Goal: Task Accomplishment & Management: Complete application form

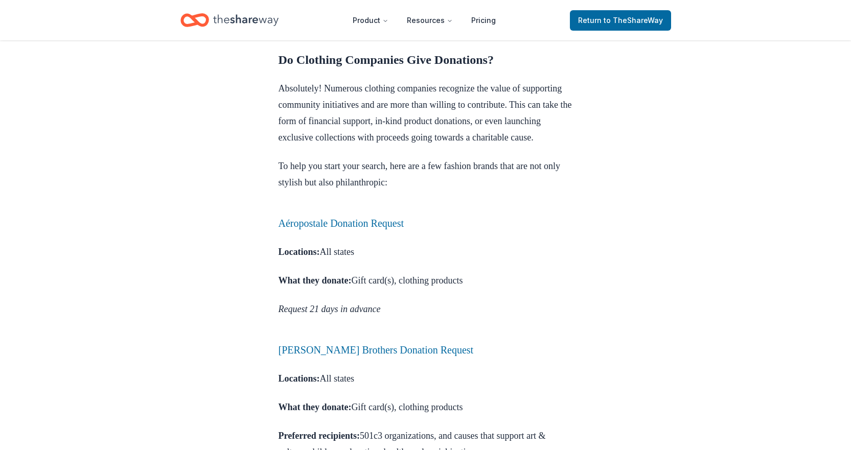
scroll to position [460, 0]
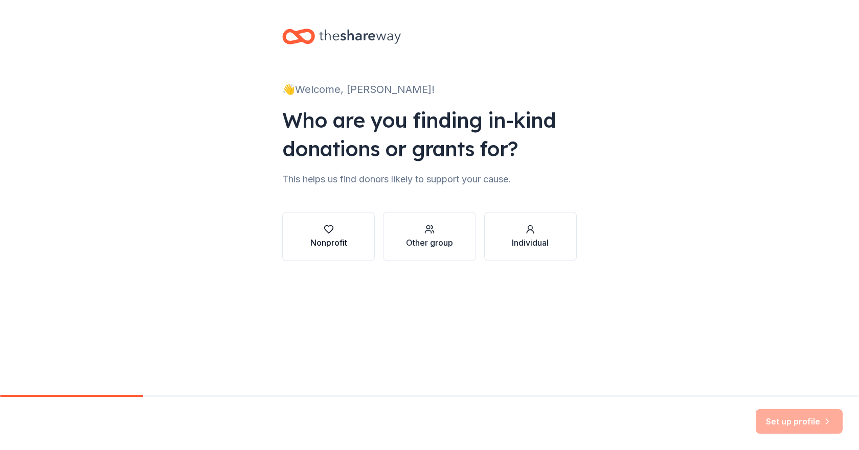
click at [325, 237] on div "Nonprofit" at bounding box center [328, 243] width 37 height 12
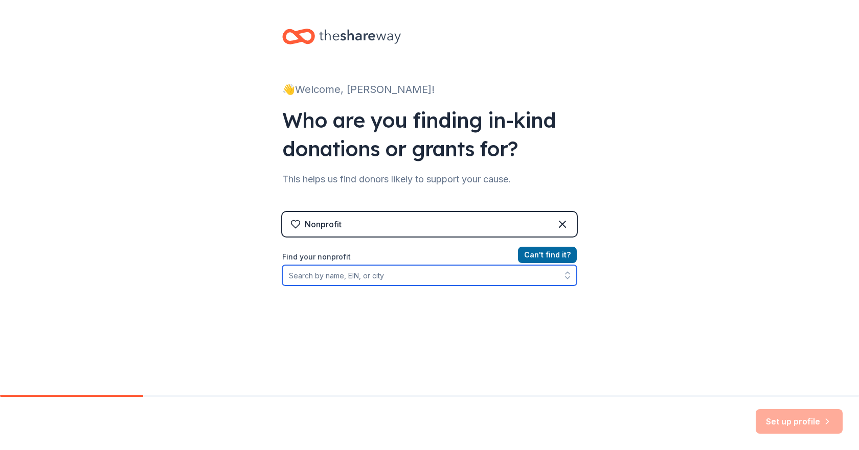
click at [335, 276] on input "Find your nonprofit" at bounding box center [429, 275] width 295 height 20
click at [366, 282] on input "Find your nonprofit" at bounding box center [429, 275] width 295 height 20
type input "332689490"
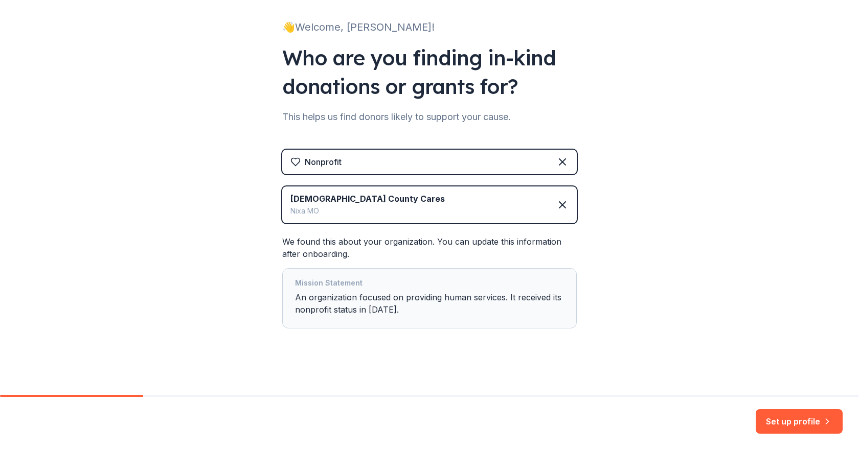
scroll to position [65, 0]
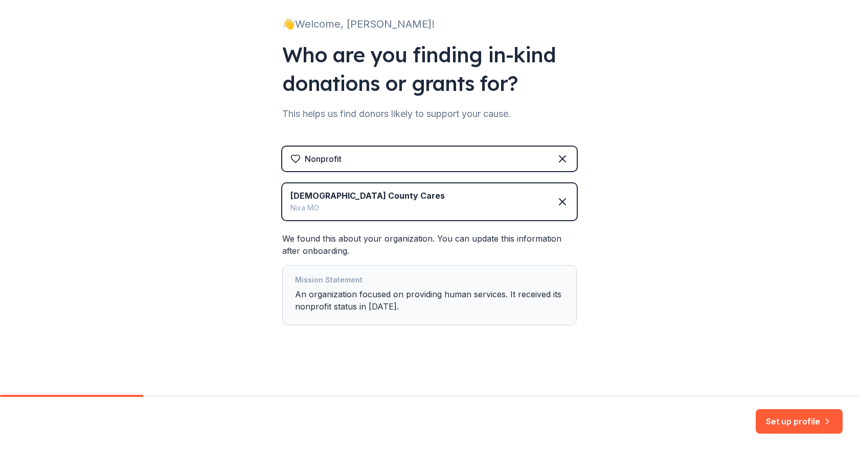
click at [809, 423] on button "Set up profile" at bounding box center [799, 422] width 87 height 25
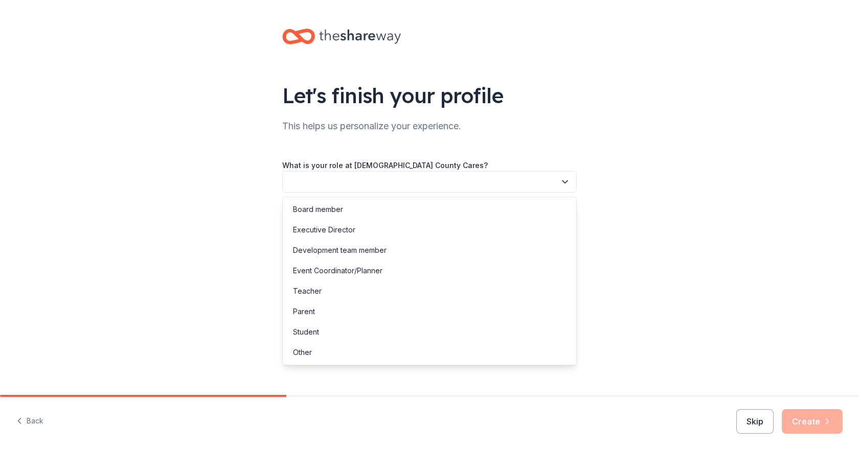
click at [389, 177] on button "button" at bounding box center [429, 181] width 295 height 21
click at [336, 210] on div "Board member" at bounding box center [318, 210] width 50 height 12
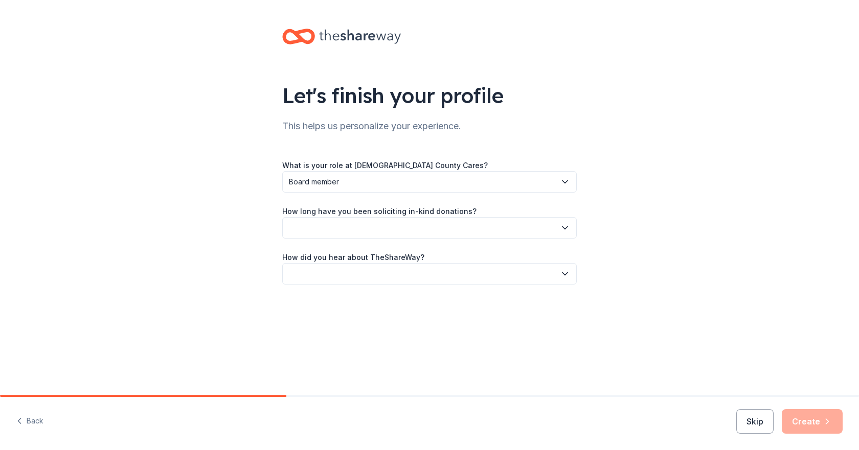
click at [336, 228] on button "button" at bounding box center [429, 227] width 295 height 21
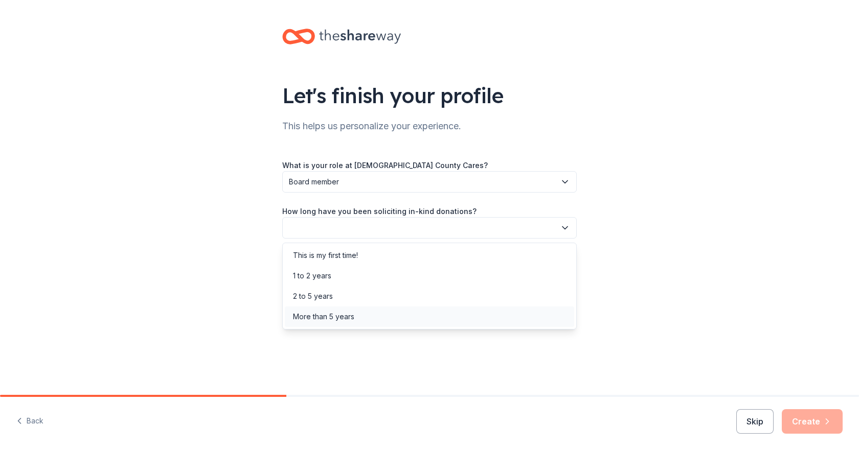
click at [327, 315] on div "More than 5 years" at bounding box center [323, 317] width 61 height 12
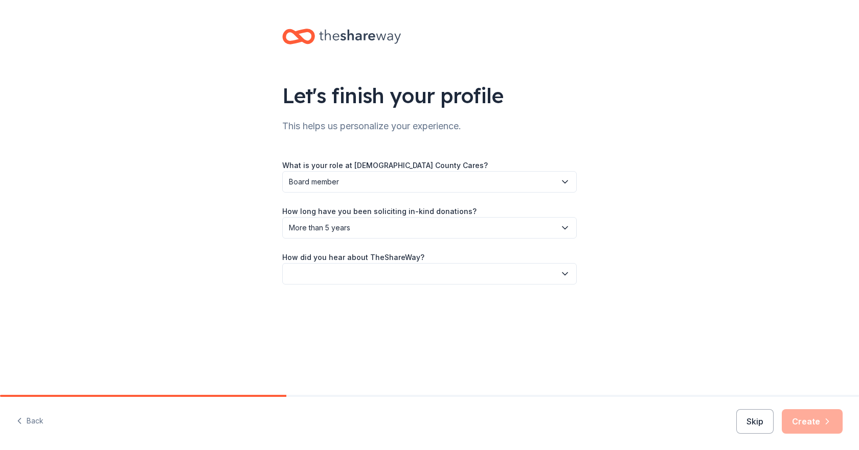
click at [335, 276] on button "button" at bounding box center [429, 273] width 295 height 21
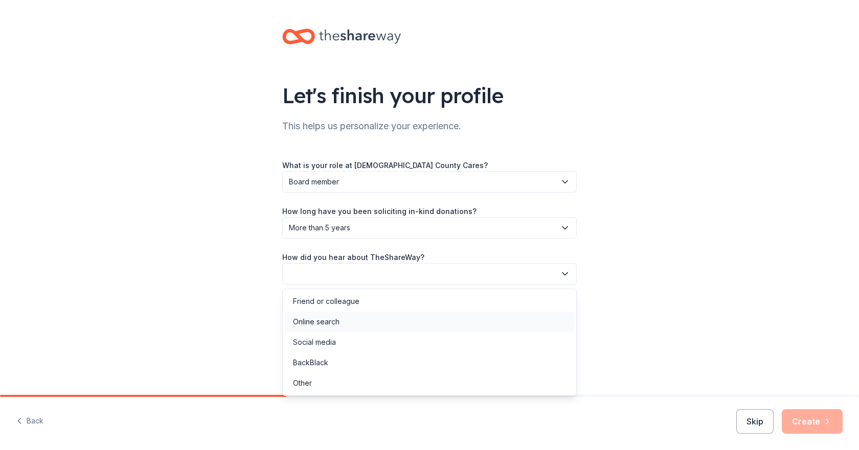
click at [322, 324] on div "Online search" at bounding box center [316, 322] width 47 height 12
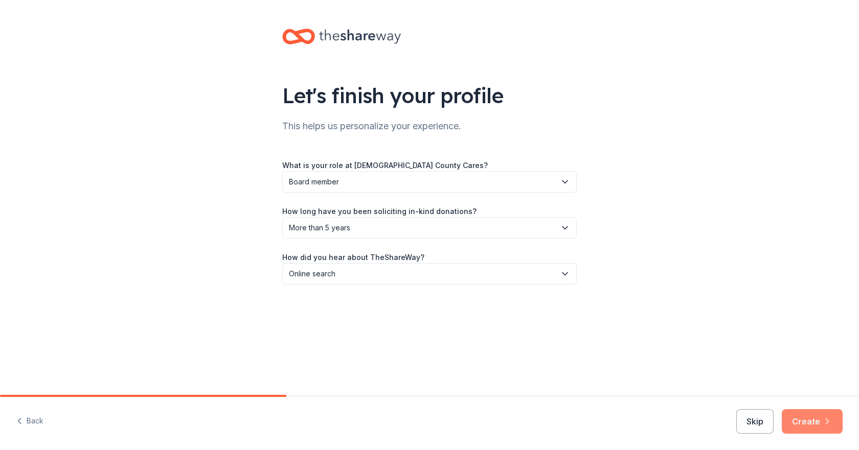
click at [823, 424] on icon "button" at bounding box center [827, 422] width 10 height 10
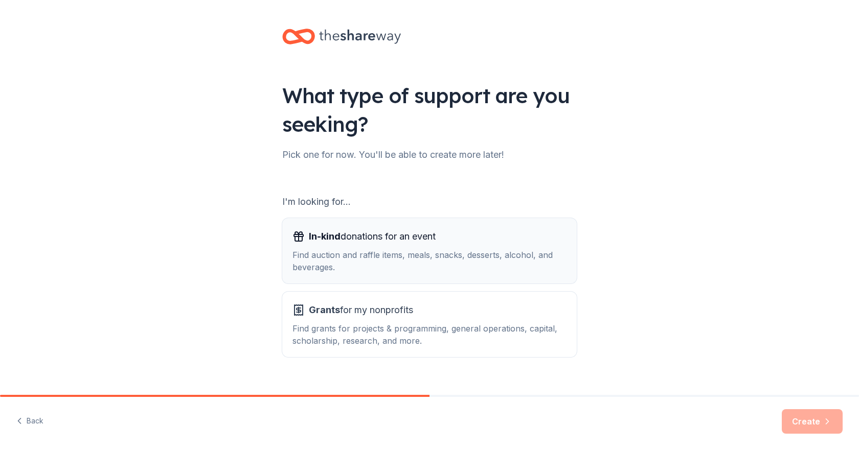
click at [417, 242] on span "In-kind donations for an event" at bounding box center [372, 237] width 127 height 16
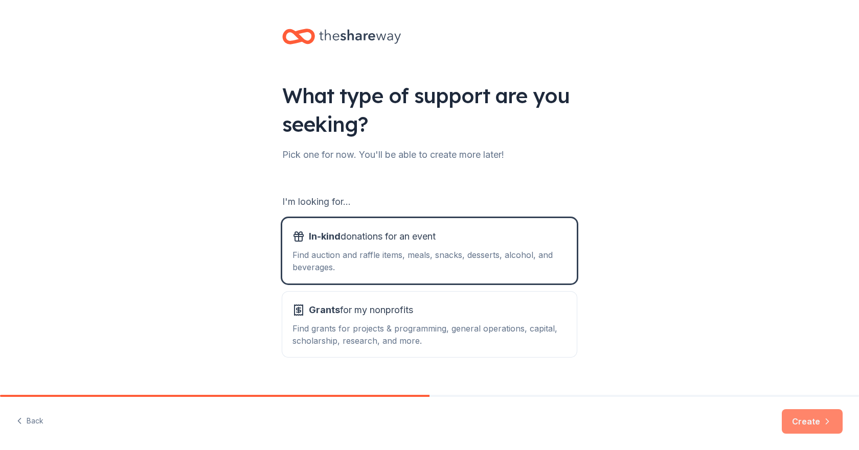
click at [811, 424] on button "Create" at bounding box center [812, 422] width 61 height 25
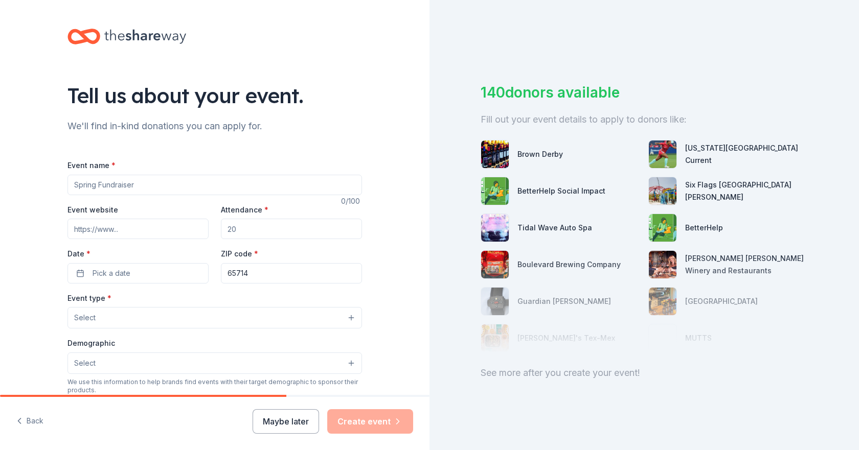
click at [250, 176] on input "Event name *" at bounding box center [214, 185] width 295 height 20
drag, startPoint x: 237, startPoint y: 179, endPoint x: 85, endPoint y: 173, distance: 152.0
click at [4, 166] on div "Tell us about your event. We'll find in-kind donations you can apply for. Event…" at bounding box center [215, 340] width 430 height 681
type input "Winter Wonderland 2025"
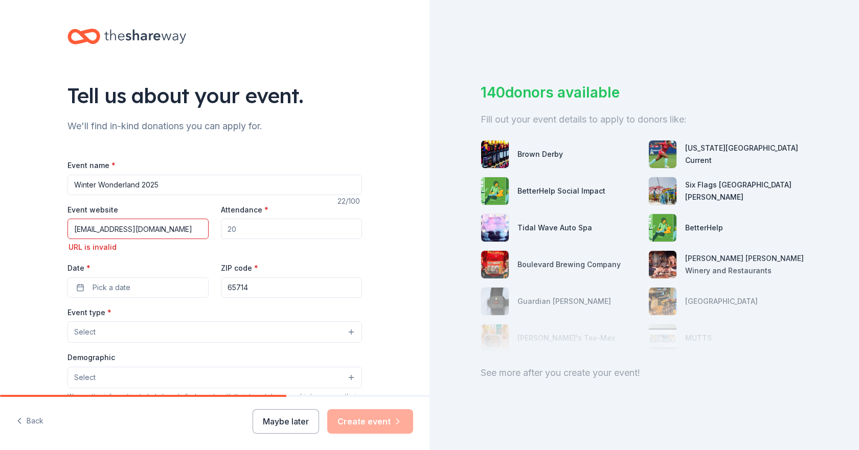
click at [194, 233] on input "christiancountycares@gmail.com" at bounding box center [137, 229] width 141 height 20
drag, startPoint x: 194, startPoint y: 233, endPoint x: 140, endPoint y: 231, distance: 53.7
click at [140, 231] on input "christiancountycares@gmail.com" at bounding box center [137, 229] width 141 height 20
type input "christiancountycares.org"
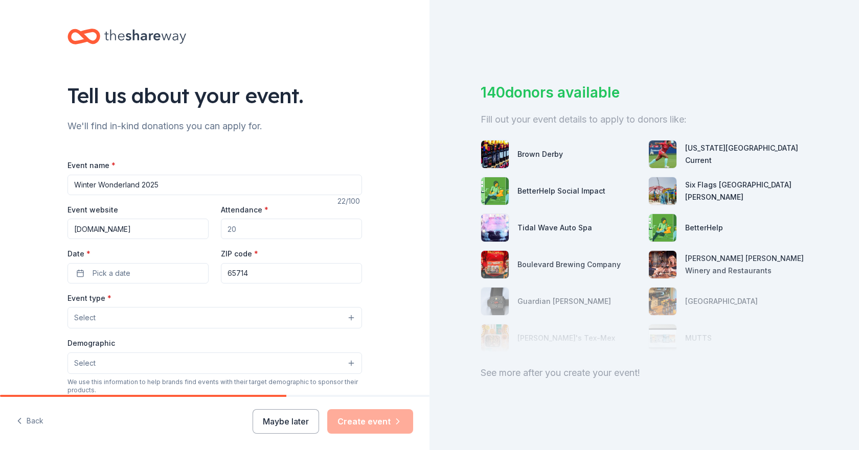
type input "1"
type input "250"
click at [144, 268] on button "Pick a date" at bounding box center [137, 273] width 141 height 20
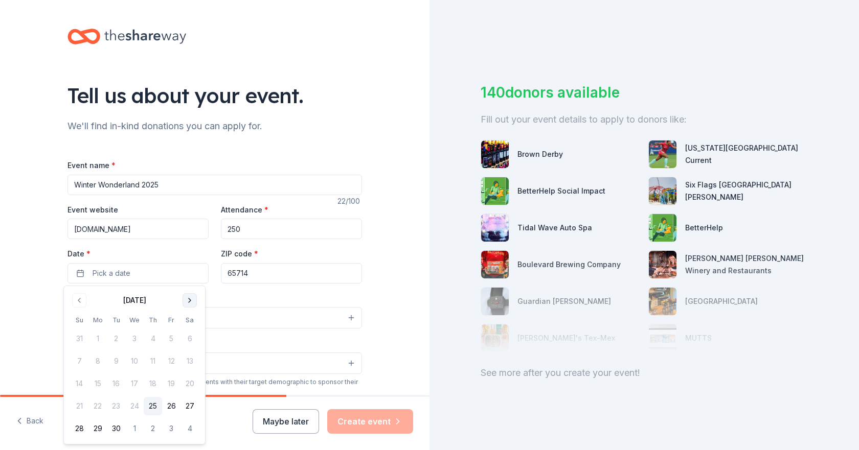
click at [188, 300] on button "Go to next month" at bounding box center [190, 300] width 14 height 14
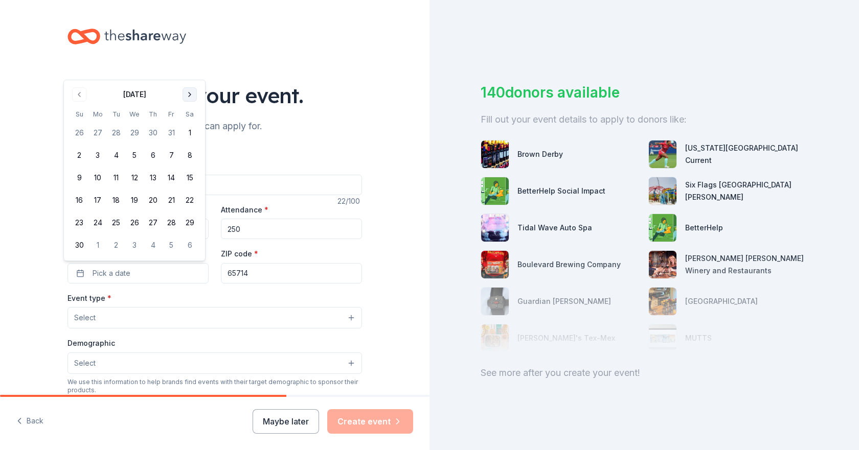
click at [188, 97] on button "Go to next month" at bounding box center [190, 94] width 14 height 14
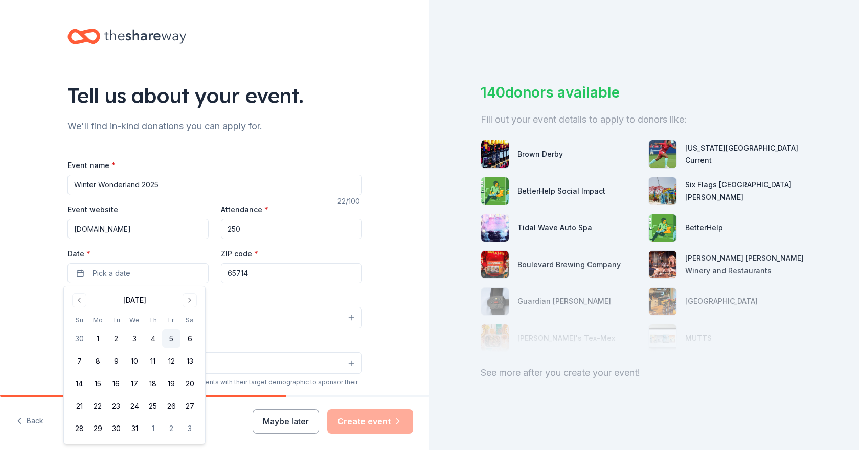
click at [173, 342] on button "5" at bounding box center [171, 339] width 18 height 18
click at [379, 236] on div "Tell us about your event. We'll find in-kind donations you can apply for. Event…" at bounding box center [215, 340] width 430 height 681
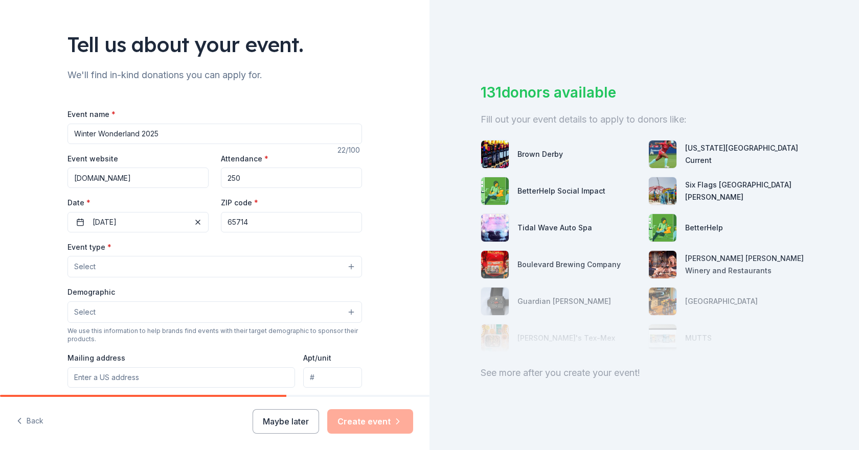
scroll to position [102, 0]
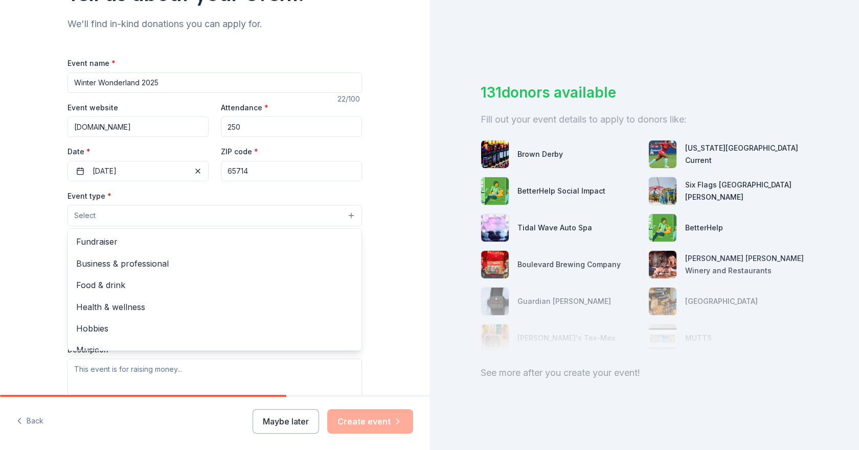
click at [348, 217] on button "Select" at bounding box center [214, 215] width 295 height 21
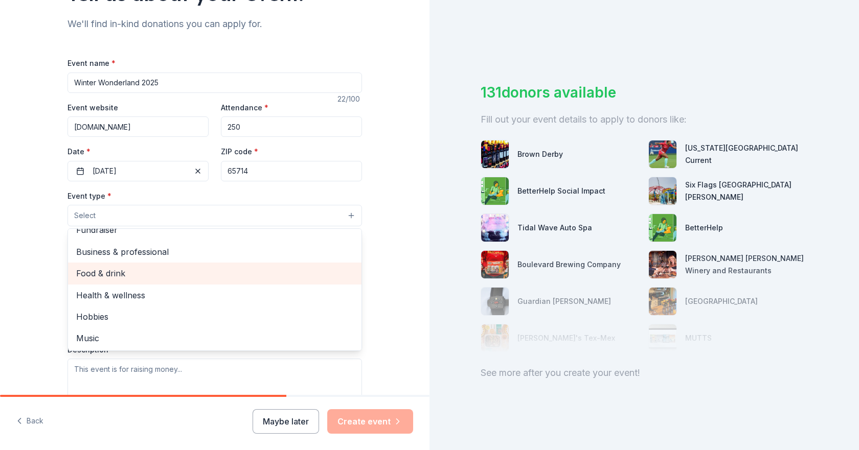
scroll to position [0, 0]
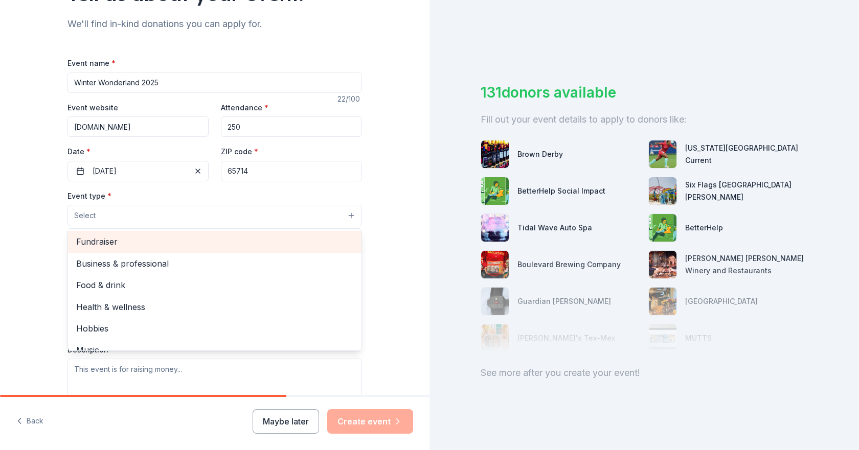
click at [123, 242] on span "Fundraiser" at bounding box center [214, 241] width 277 height 13
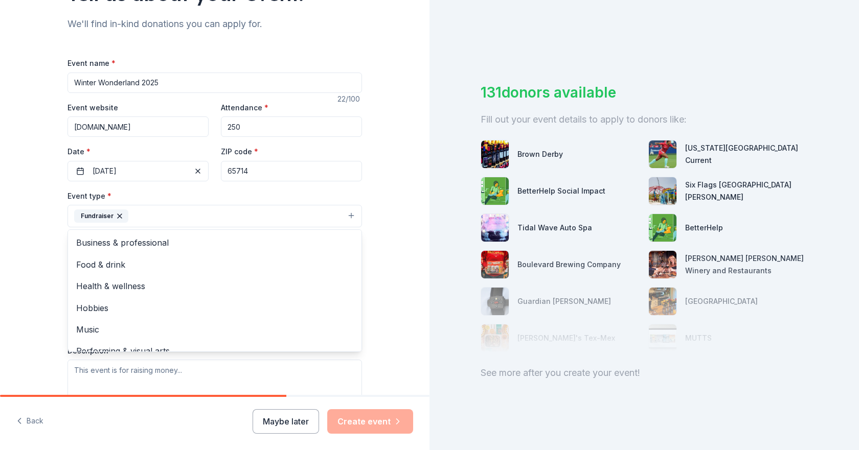
click at [400, 273] on div "Tell us about your event. We'll find in-kind donations you can apply for. Event…" at bounding box center [215, 239] width 430 height 682
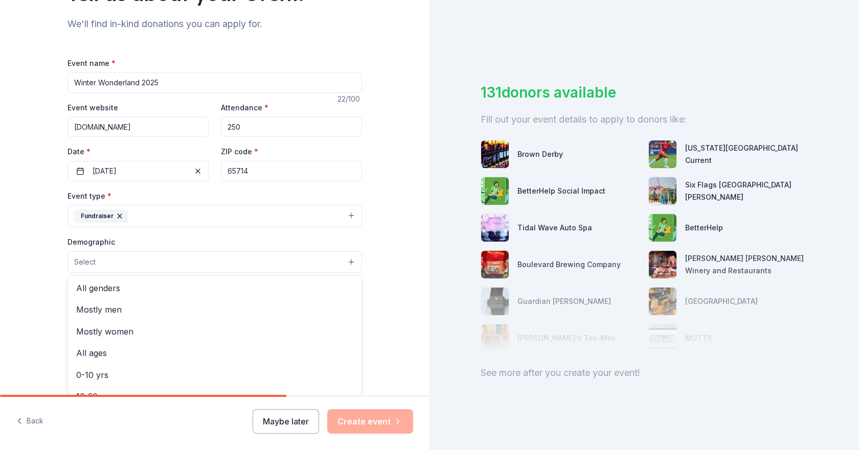
click at [337, 260] on button "Select" at bounding box center [214, 262] width 295 height 21
click at [107, 288] on span "All genders" at bounding box center [214, 288] width 277 height 13
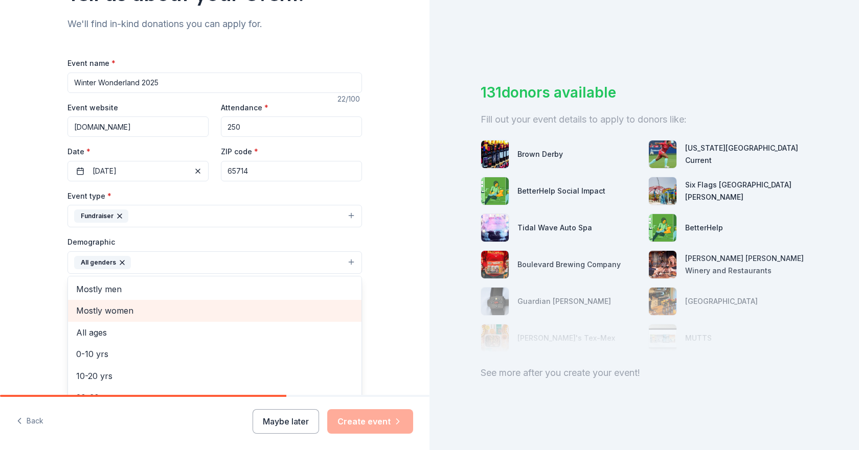
scroll to position [51, 0]
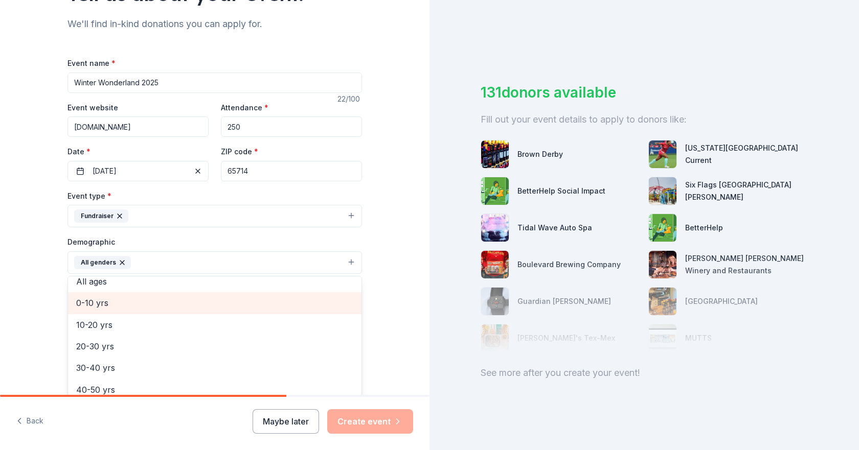
click at [102, 306] on span "0-10 yrs" at bounding box center [214, 303] width 277 height 13
click at [103, 308] on span "10-20 yrs" at bounding box center [214, 303] width 277 height 13
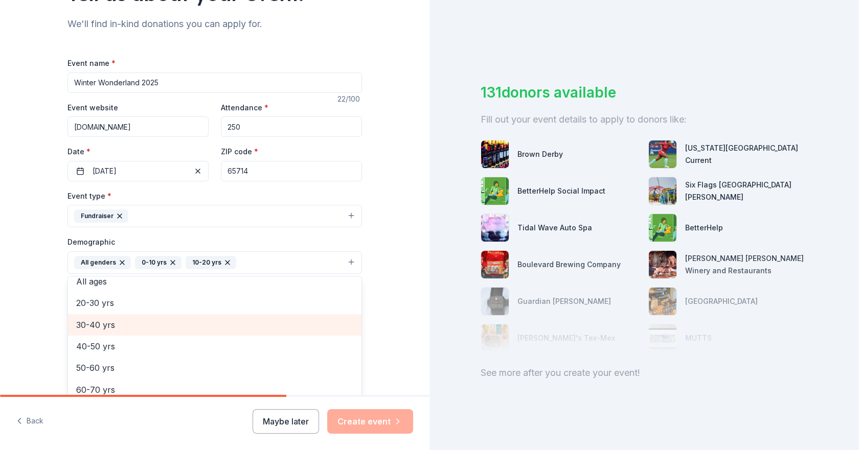
click at [102, 322] on span "30-40 yrs" at bounding box center [214, 325] width 277 height 13
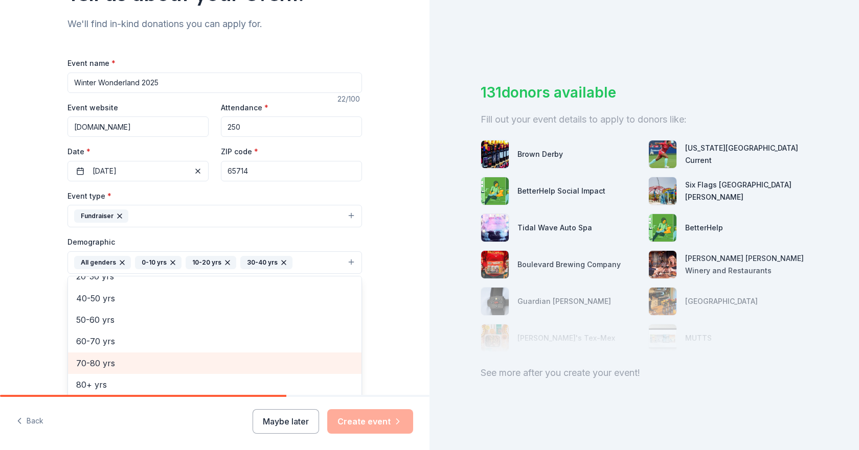
click at [101, 360] on span "70-80 yrs" at bounding box center [214, 363] width 277 height 13
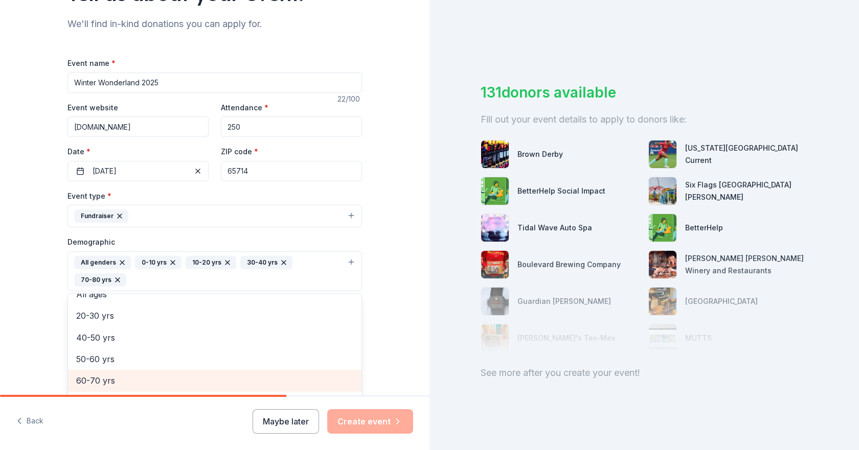
click at [95, 377] on span "60-70 yrs" at bounding box center [214, 380] width 277 height 13
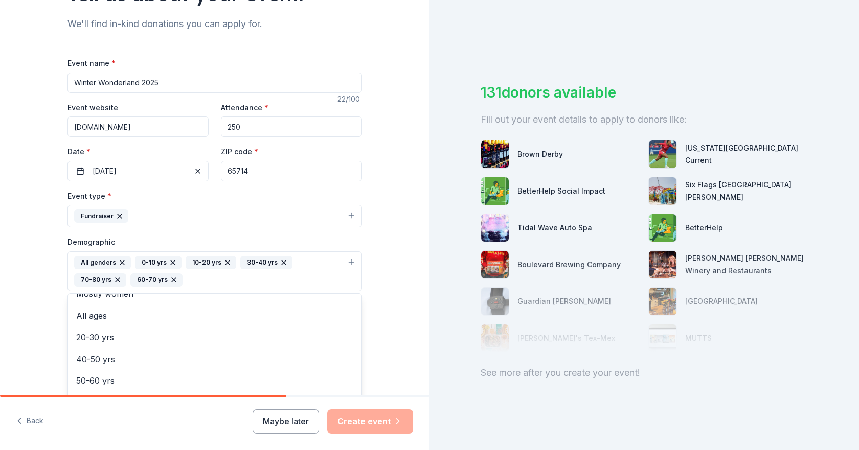
click at [388, 315] on div "Tell us about your event. We'll find in-kind donations you can apply for. Event…" at bounding box center [215, 248] width 430 height 700
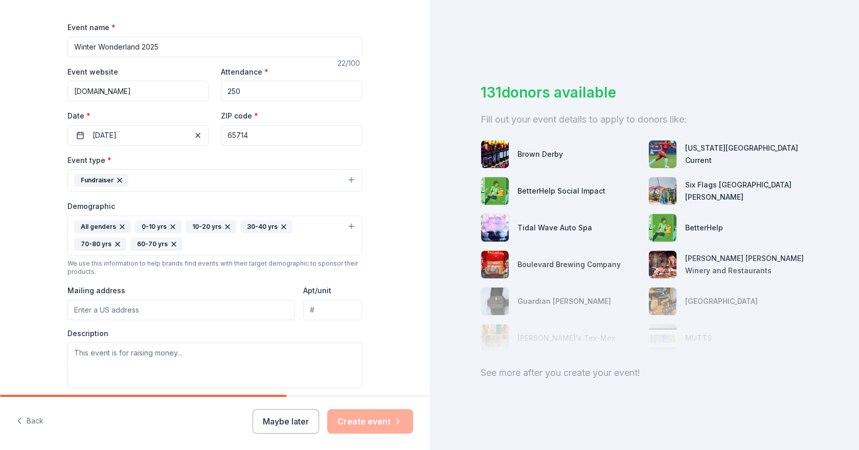
scroll to position [153, 0]
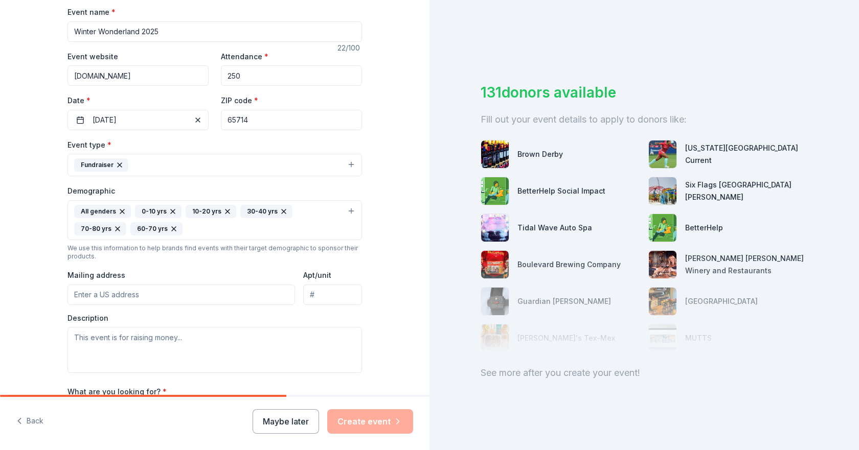
click at [219, 295] on input "Mailing address" at bounding box center [181, 295] width 228 height 20
click at [219, 295] on input "PO Box 19" at bounding box center [181, 295] width 228 height 20
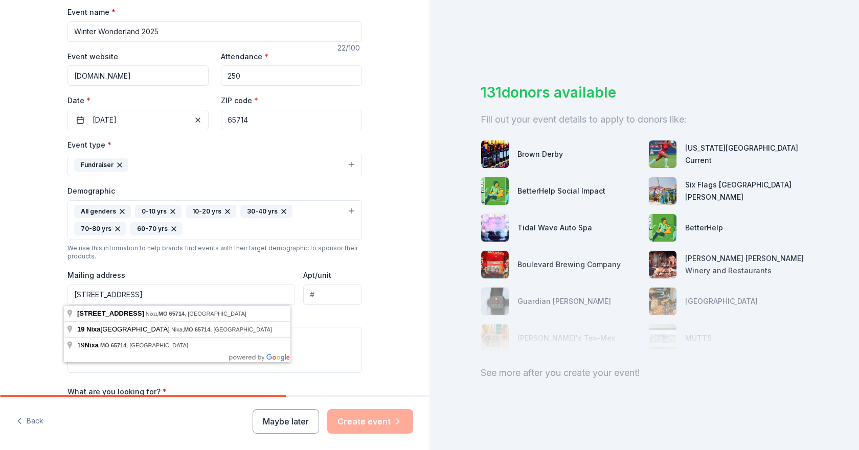
type input "PO Box 19 Nixa, MO 65714"
click at [353, 338] on textarea at bounding box center [214, 350] width 295 height 46
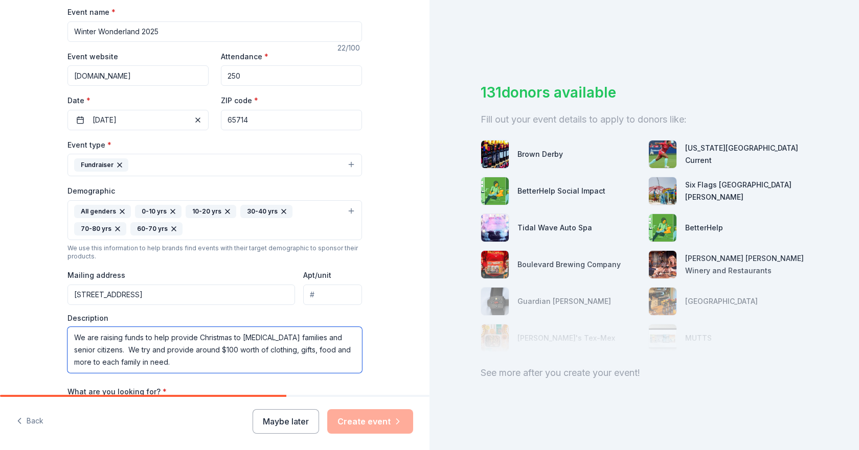
scroll to position [305, 0]
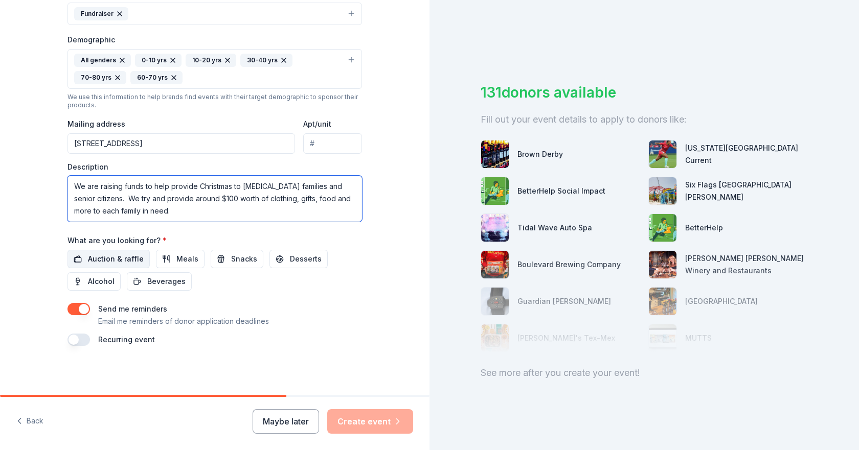
type textarea "We are raising funds to help provide Christmas to low income families and senio…"
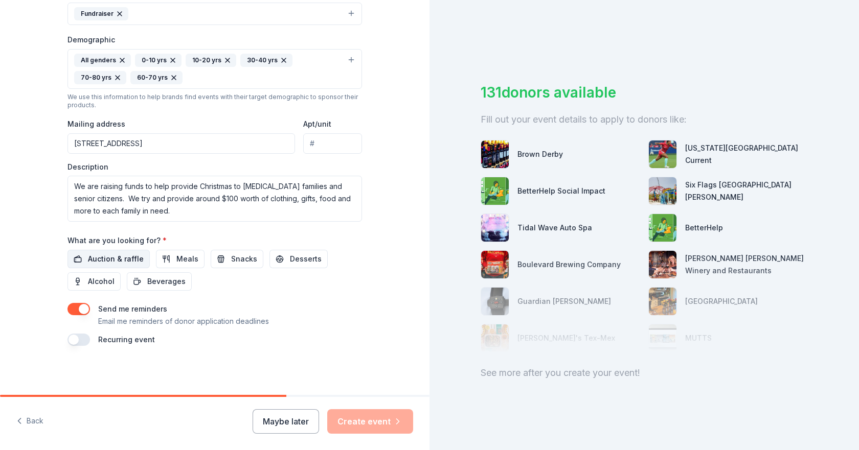
click at [125, 260] on span "Auction & raffle" at bounding box center [116, 259] width 56 height 12
click at [351, 422] on button "Create event" at bounding box center [370, 422] width 86 height 25
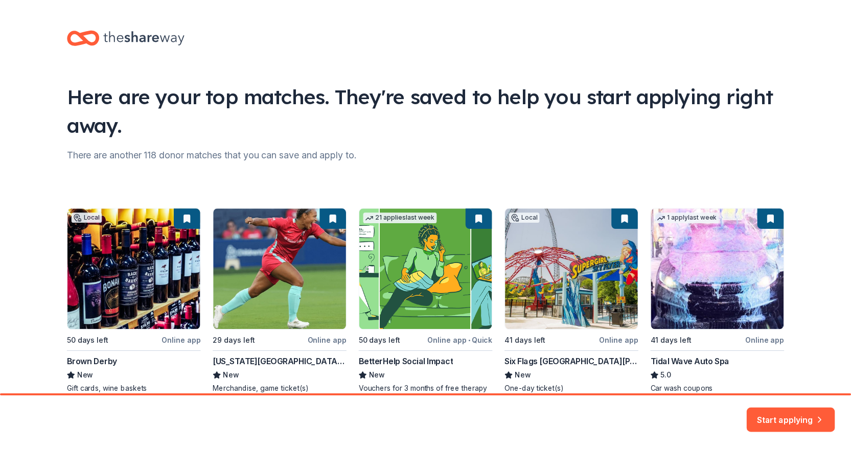
scroll to position [49, 0]
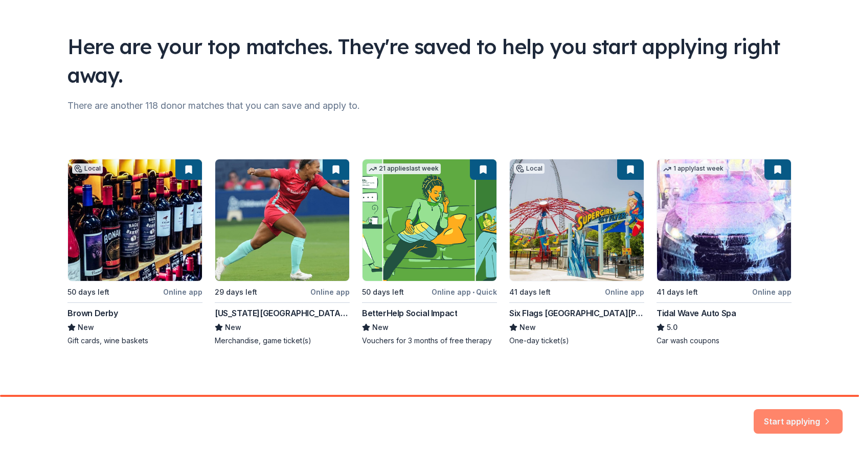
click at [806, 418] on button "Start applying" at bounding box center [798, 415] width 89 height 25
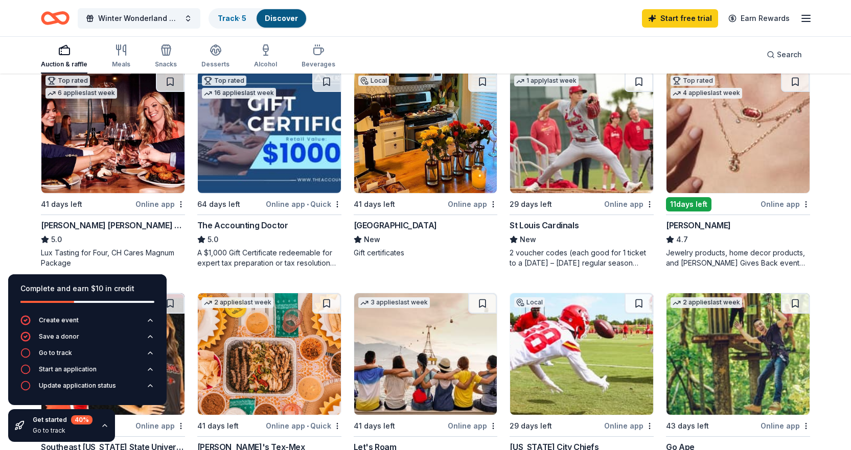
scroll to position [562, 0]
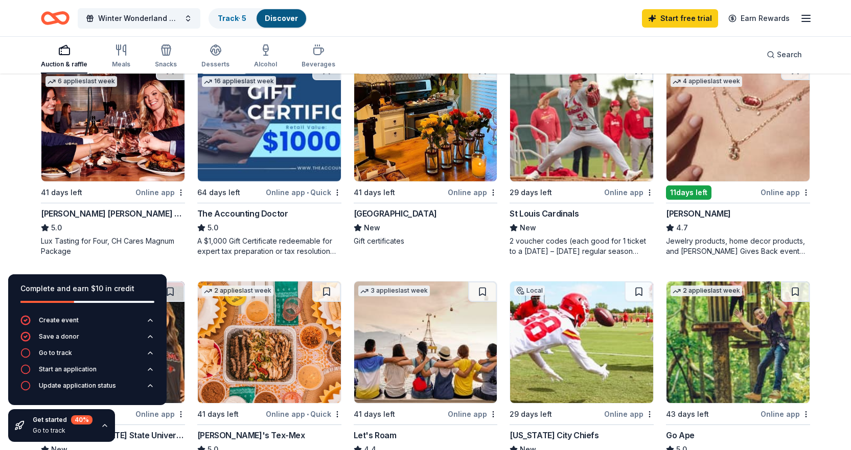
click at [778, 193] on div "Online app" at bounding box center [786, 192] width 50 height 13
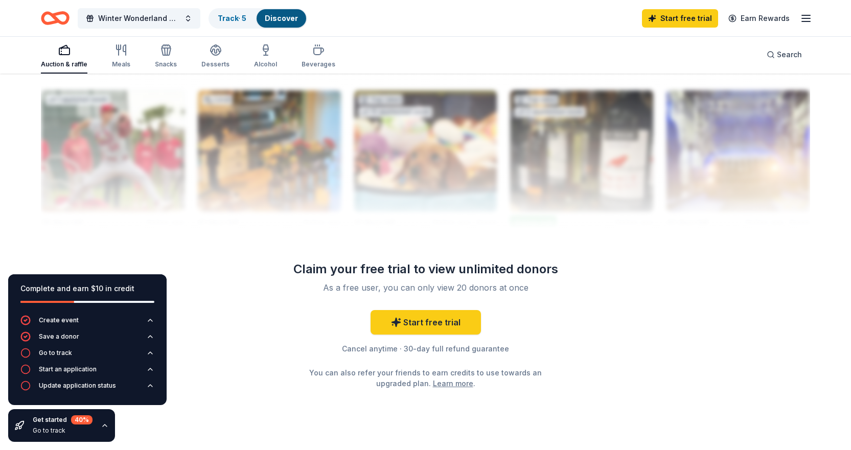
scroll to position [1025, 0]
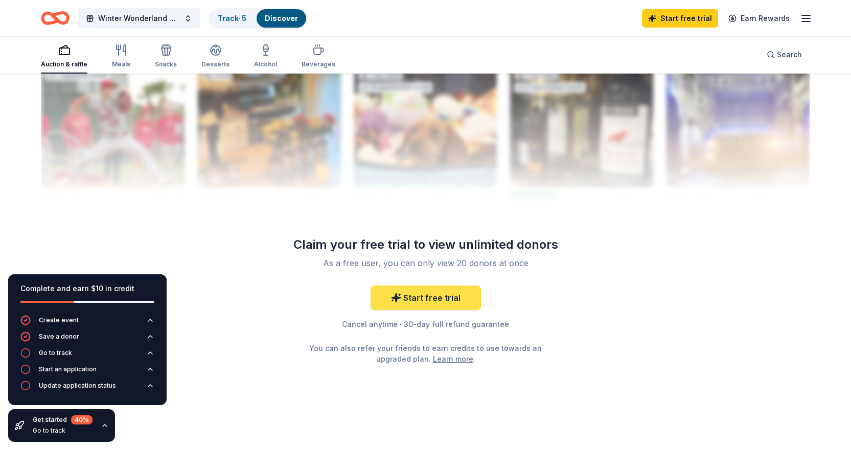
click at [458, 306] on link "Start free trial" at bounding box center [426, 298] width 110 height 25
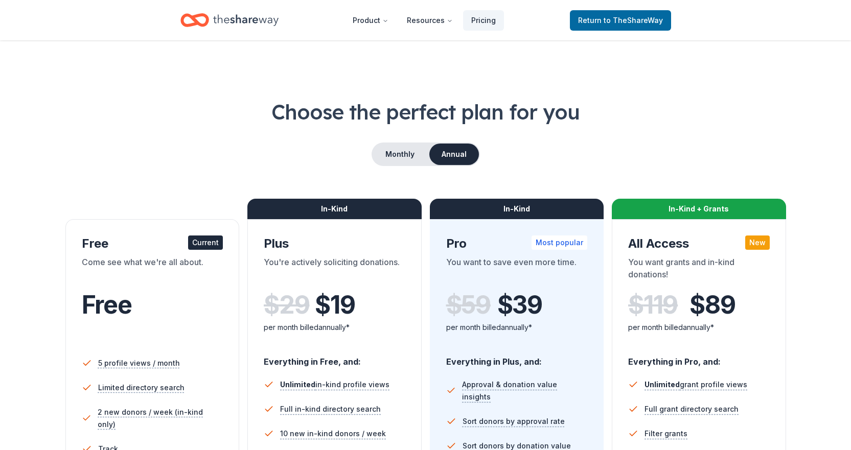
scroll to position [1025, 0]
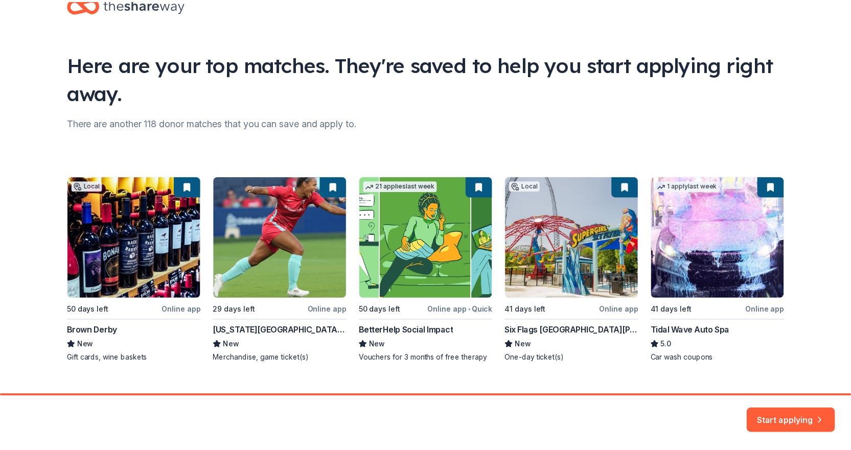
scroll to position [49, 0]
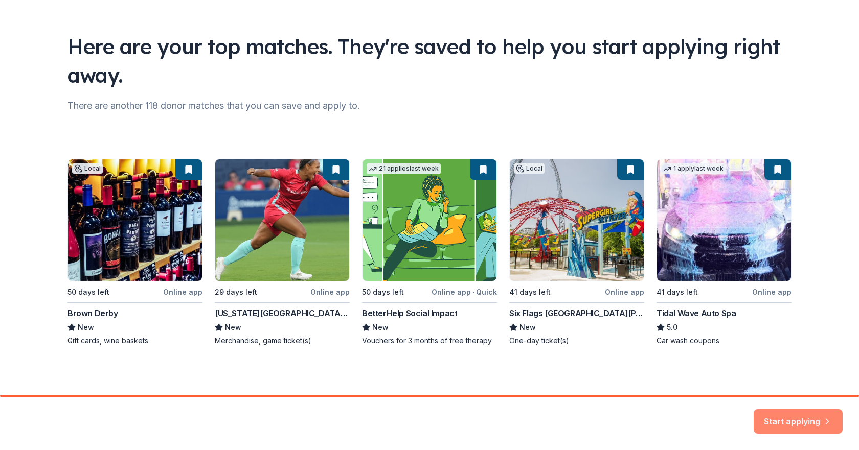
click at [788, 416] on button "Start applying" at bounding box center [798, 415] width 89 height 25
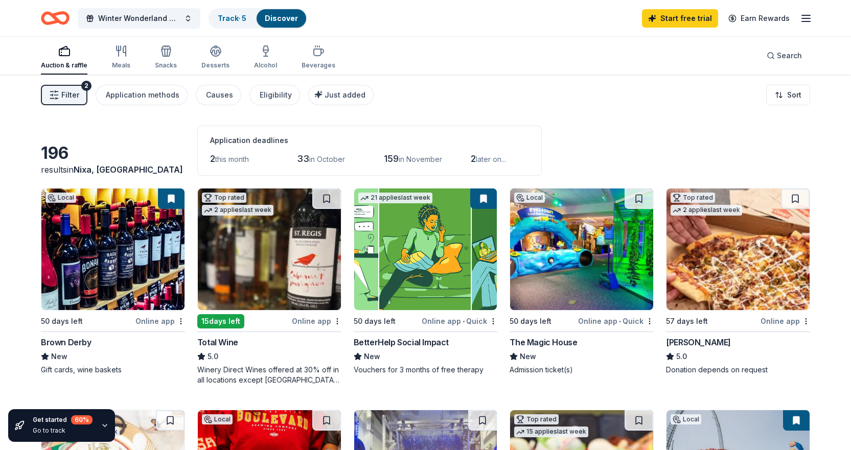
click at [173, 322] on div "Online app" at bounding box center [160, 321] width 50 height 13
click at [120, 52] on icon "button" at bounding box center [121, 51] width 12 height 12
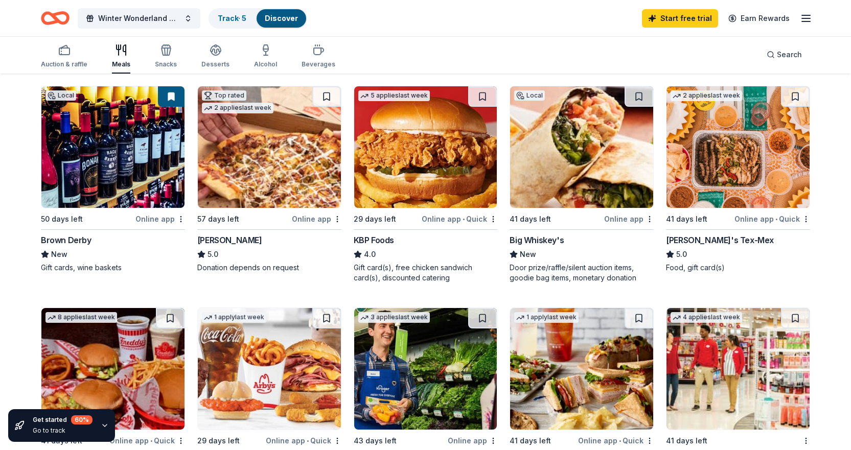
scroll to position [256, 0]
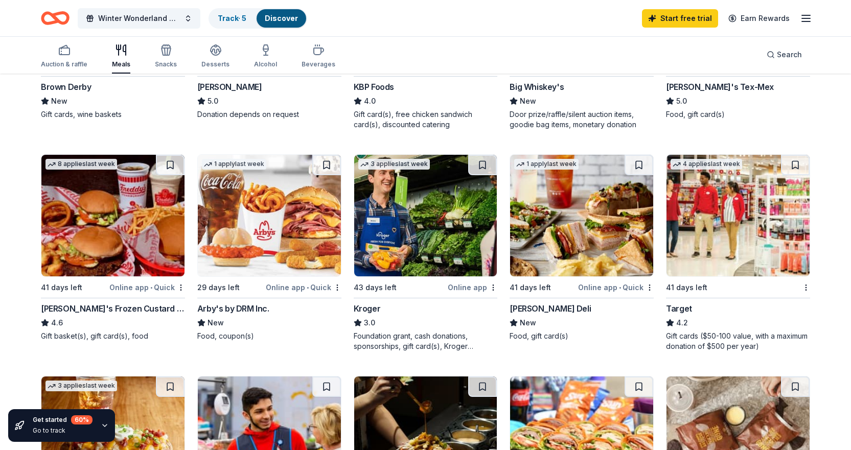
click at [712, 290] on div "41 days left" at bounding box center [732, 287] width 132 height 13
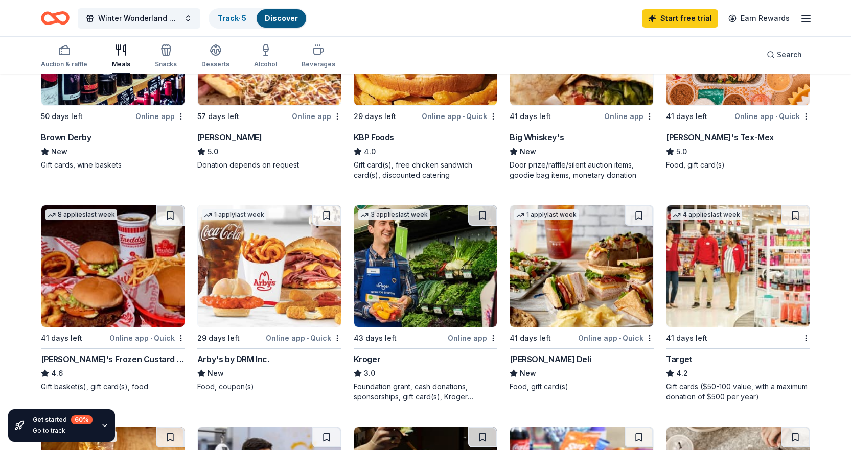
scroll to position [205, 0]
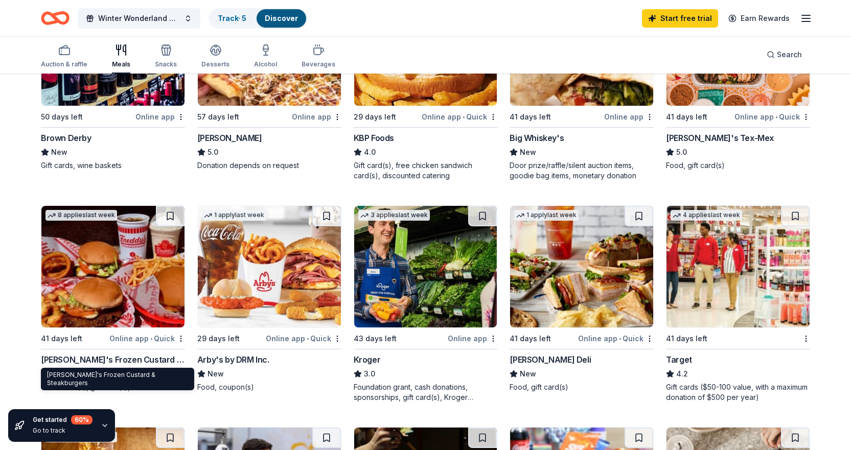
click at [82, 360] on div "Freddy's Frozen Custard & Steakburgers" at bounding box center [113, 360] width 144 height 12
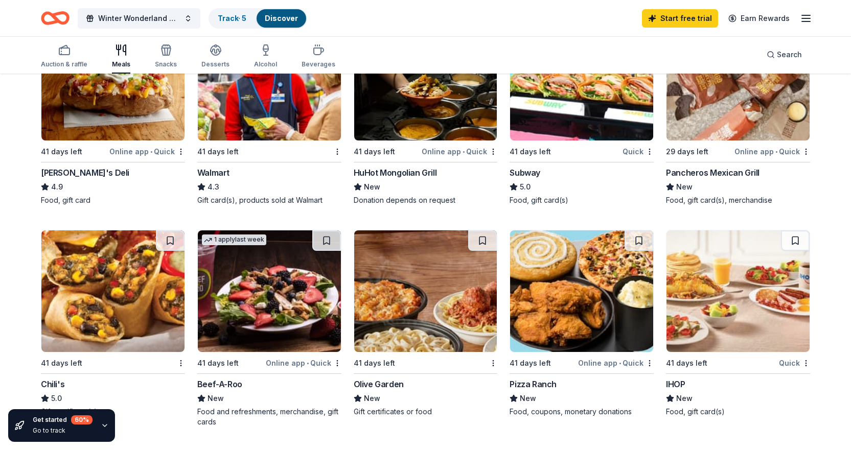
scroll to position [665, 0]
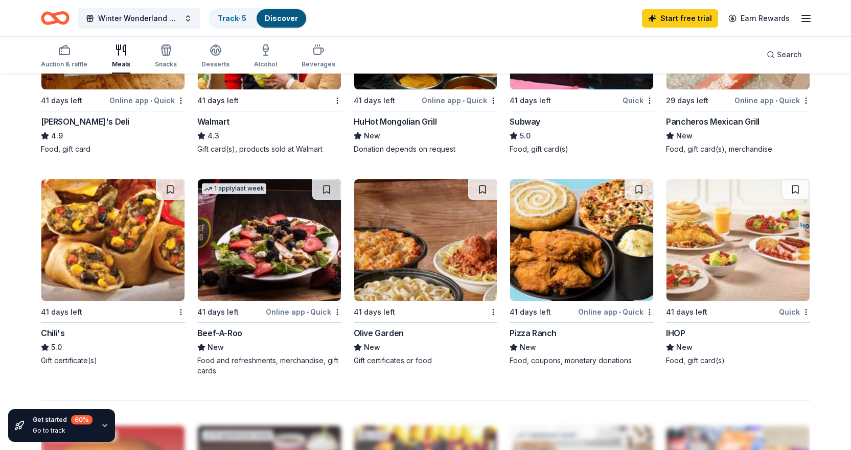
click at [58, 338] on div "Chili's" at bounding box center [53, 333] width 24 height 12
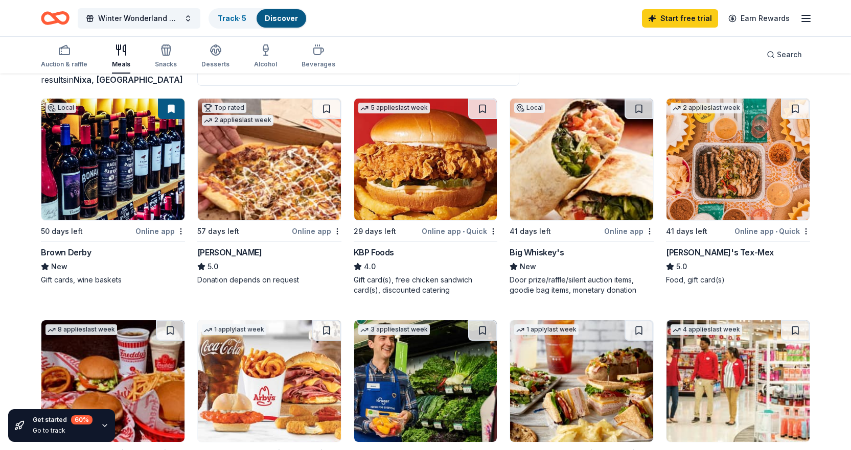
scroll to position [0, 0]
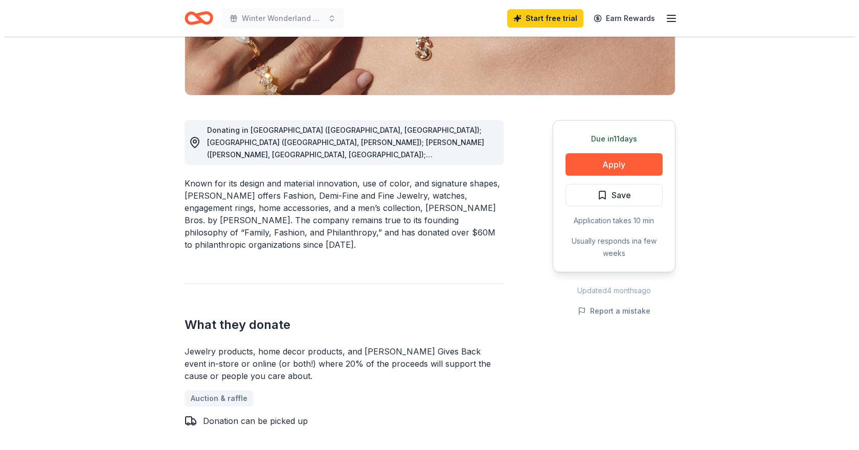
scroll to position [153, 0]
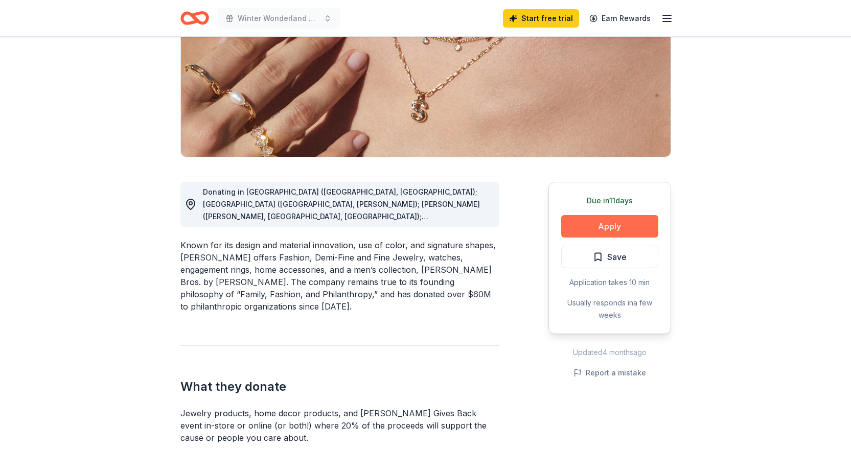
click at [631, 221] on button "Apply" at bounding box center [609, 226] width 97 height 22
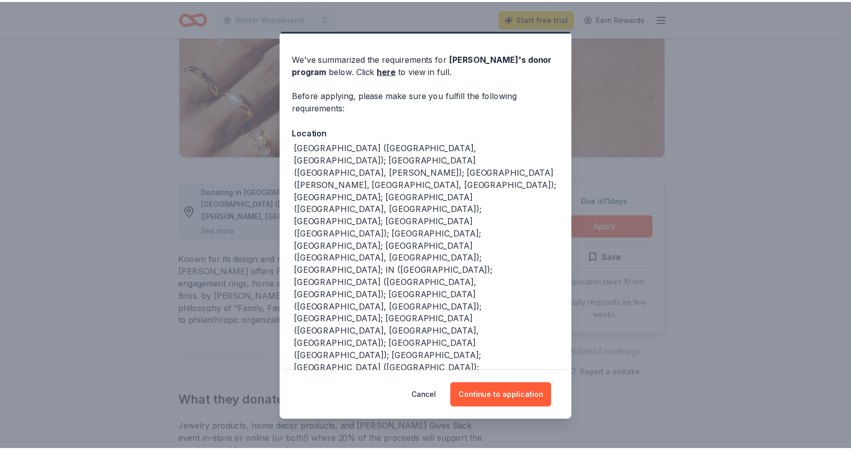
scroll to position [51, 0]
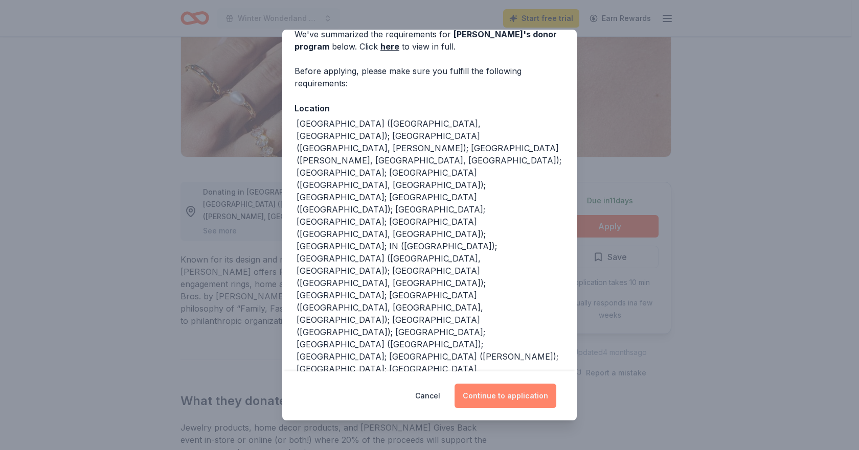
click at [518, 393] on button "Continue to application" at bounding box center [506, 396] width 102 height 25
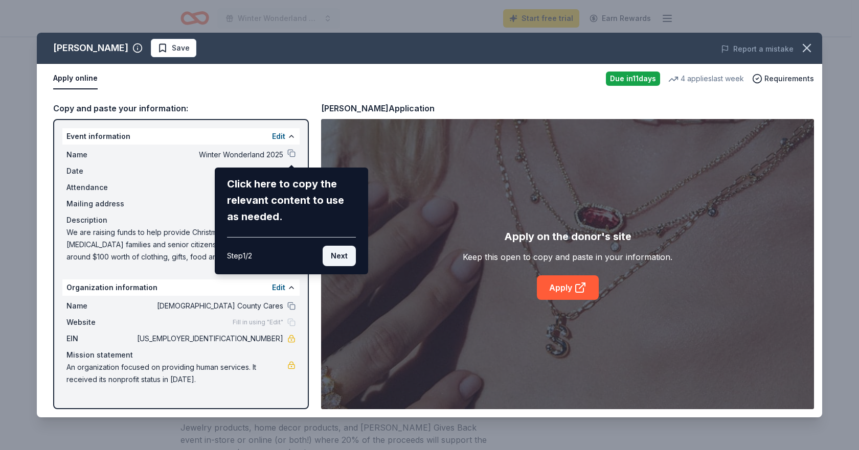
click at [338, 259] on button "Next" at bounding box center [339, 256] width 33 height 20
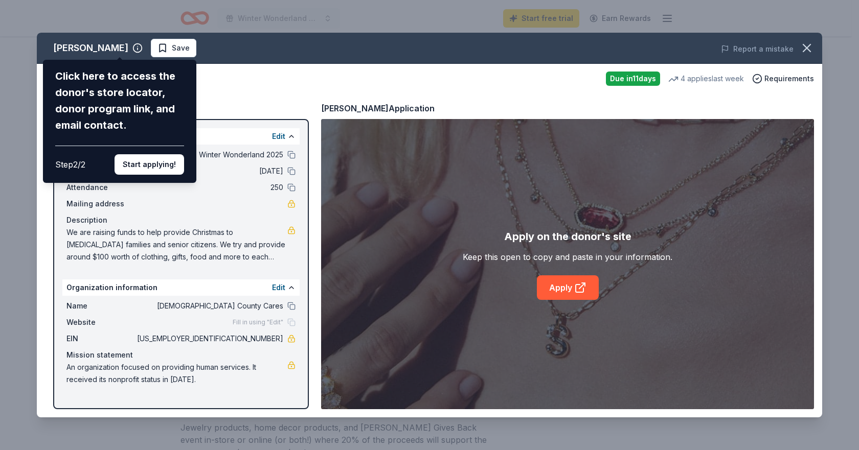
click at [577, 287] on div "Kendra Scott Click here to access the donor's store locator, donor program link…" at bounding box center [429, 225] width 785 height 385
click at [159, 167] on button "Start applying!" at bounding box center [150, 164] width 70 height 20
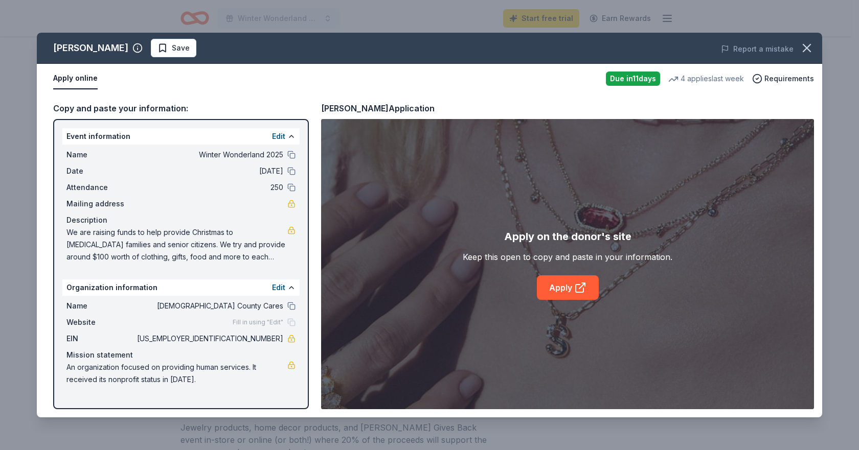
click at [562, 288] on div "Kendra Scott Save Report a mistake Apply online Due in 11 days 4 applies last w…" at bounding box center [429, 225] width 785 height 385
click at [586, 289] on div "Kendra Scott Save Report a mistake Apply online Due in 11 days 4 applies last w…" at bounding box center [429, 225] width 785 height 385
click at [576, 288] on icon at bounding box center [580, 289] width 8 height 8
click at [802, 46] on icon "button" at bounding box center [807, 48] width 14 height 14
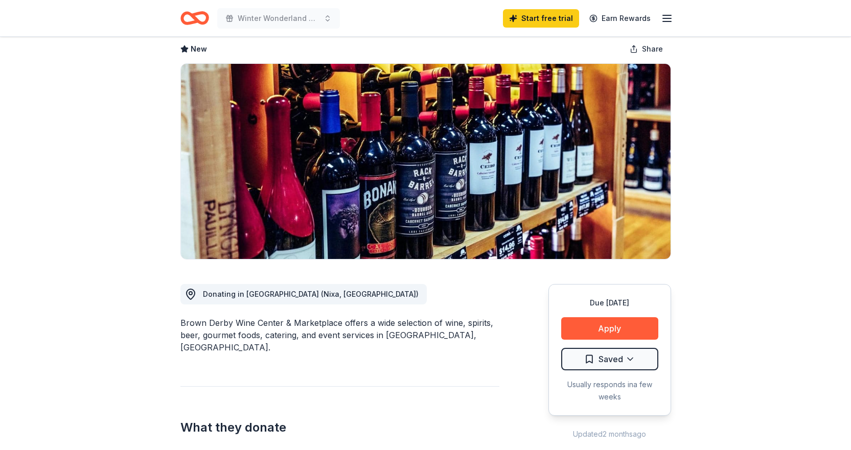
scroll to position [102, 0]
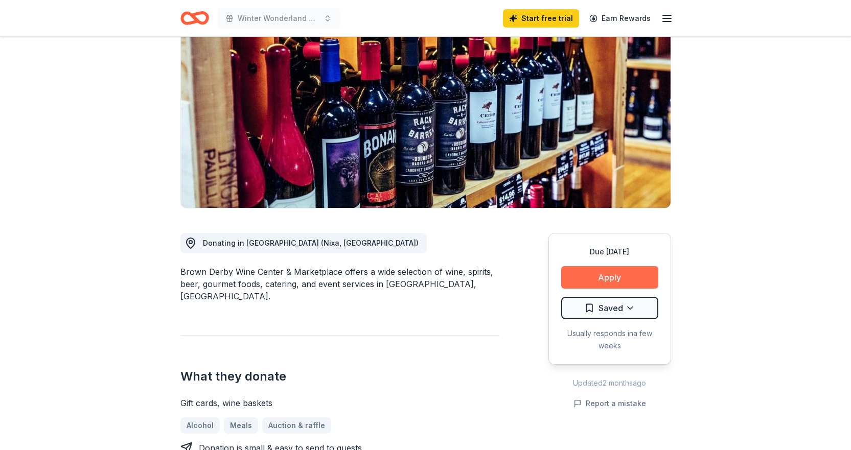
click at [616, 277] on button "Apply" at bounding box center [609, 277] width 97 height 22
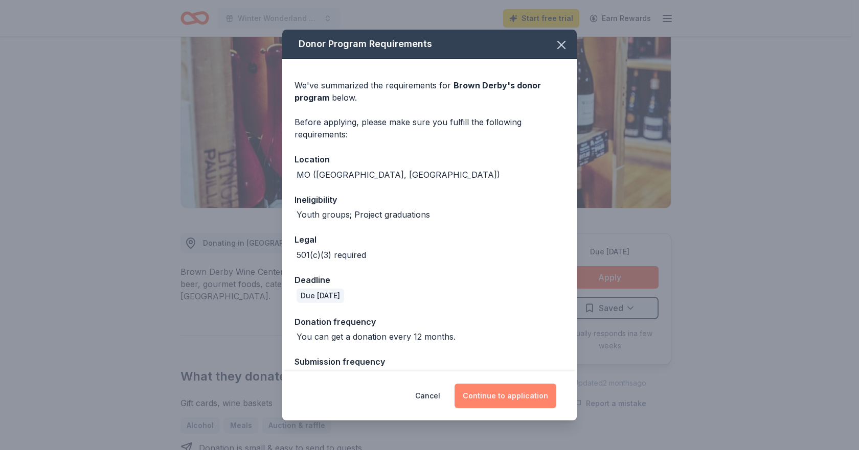
click at [521, 391] on button "Continue to application" at bounding box center [506, 396] width 102 height 25
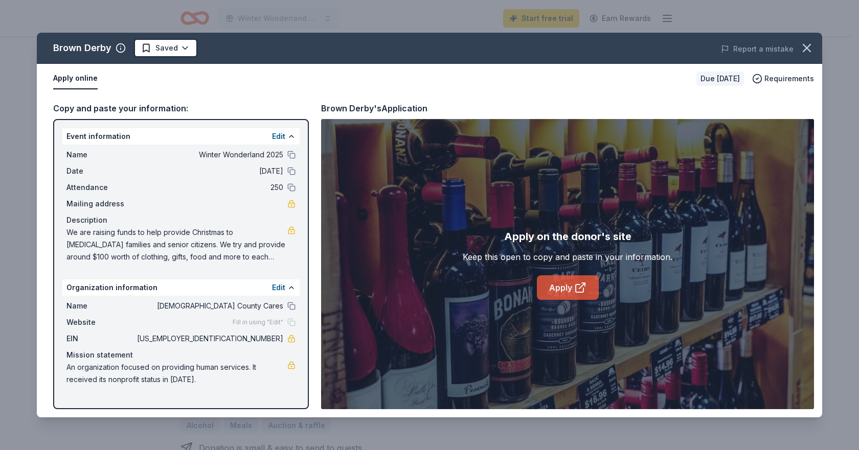
click at [568, 298] on link "Apply" at bounding box center [568, 288] width 62 height 25
click at [801, 45] on icon "button" at bounding box center [807, 48] width 14 height 14
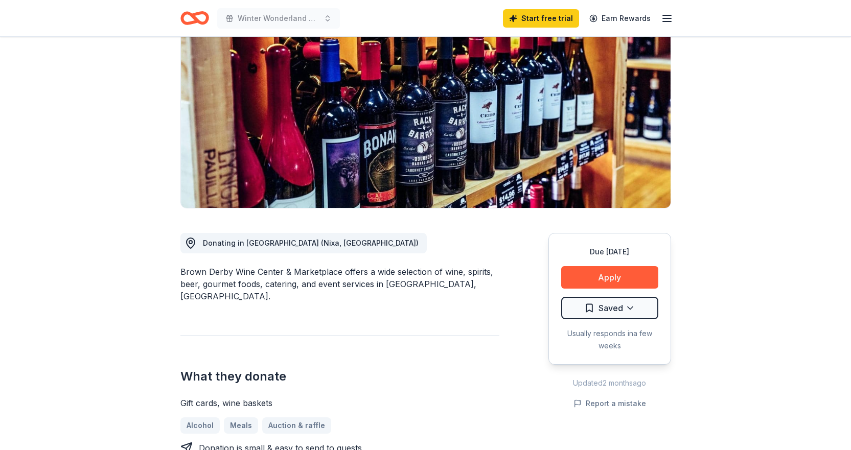
scroll to position [0, 0]
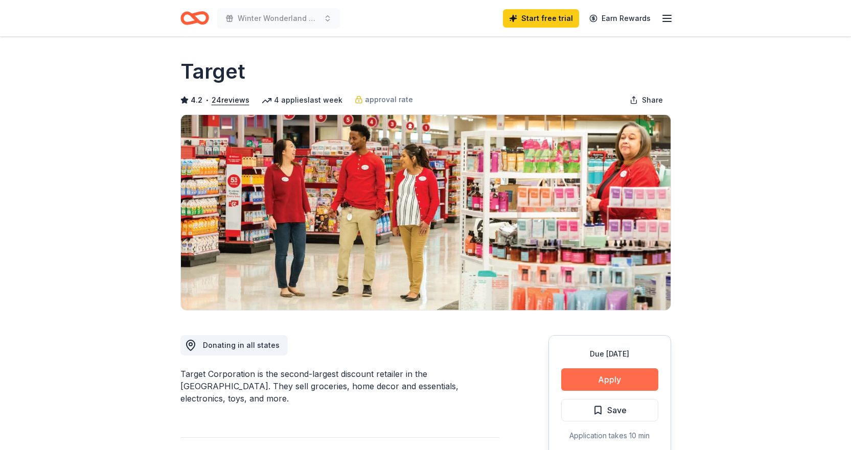
click at [624, 374] on button "Apply" at bounding box center [609, 380] width 97 height 22
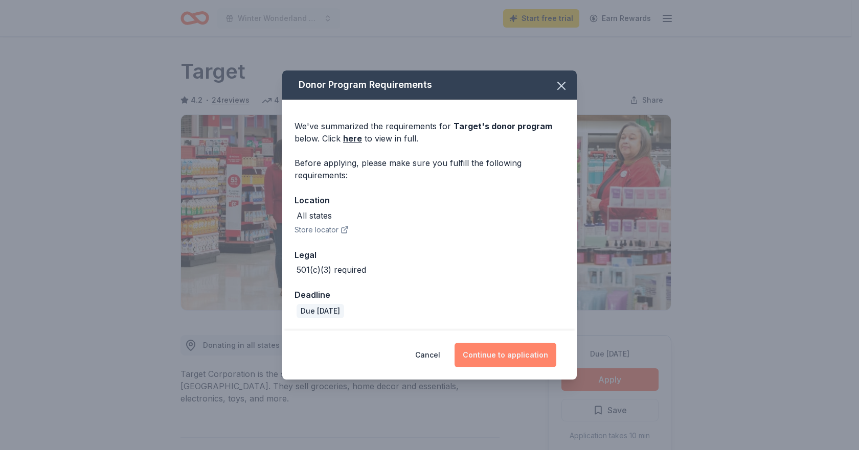
click at [523, 348] on button "Continue to application" at bounding box center [506, 355] width 102 height 25
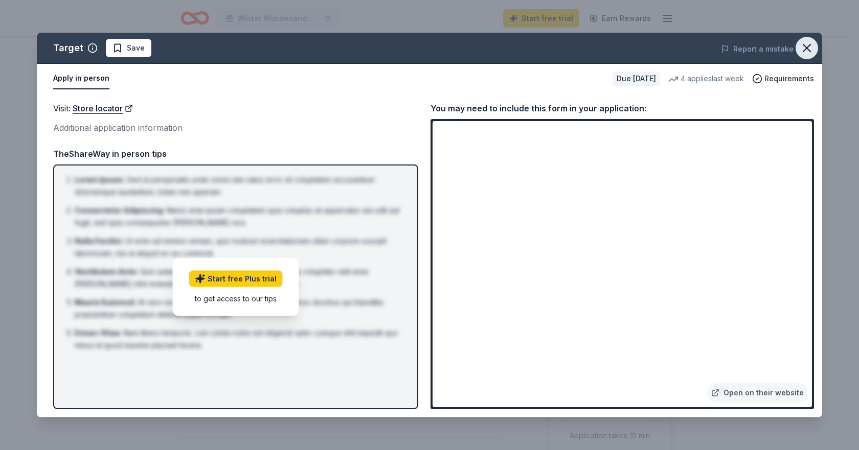
click at [804, 50] on icon "button" at bounding box center [806, 47] width 7 height 7
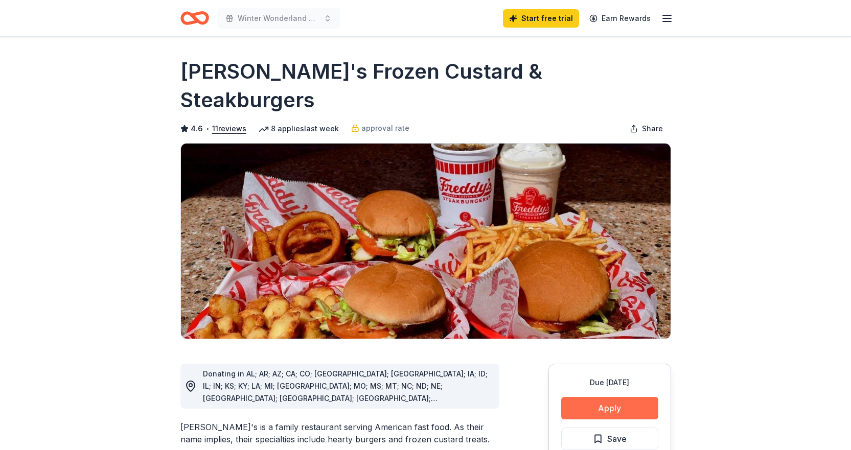
click at [611, 397] on button "Apply" at bounding box center [609, 408] width 97 height 22
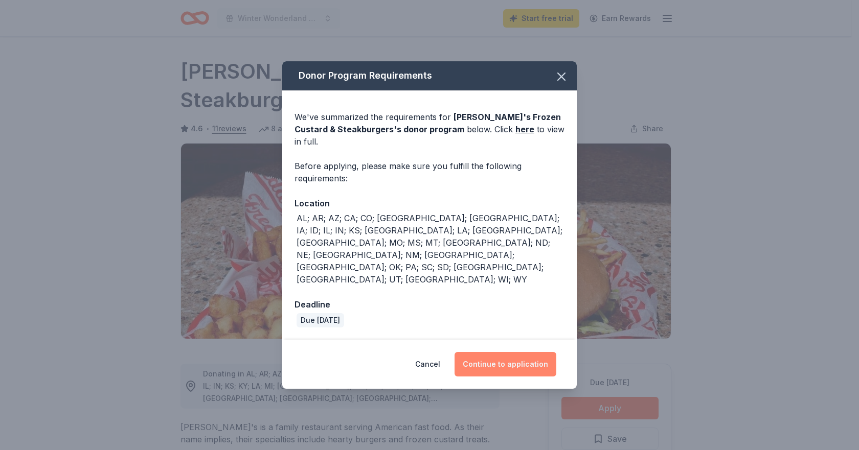
click at [500, 352] on button "Continue to application" at bounding box center [506, 364] width 102 height 25
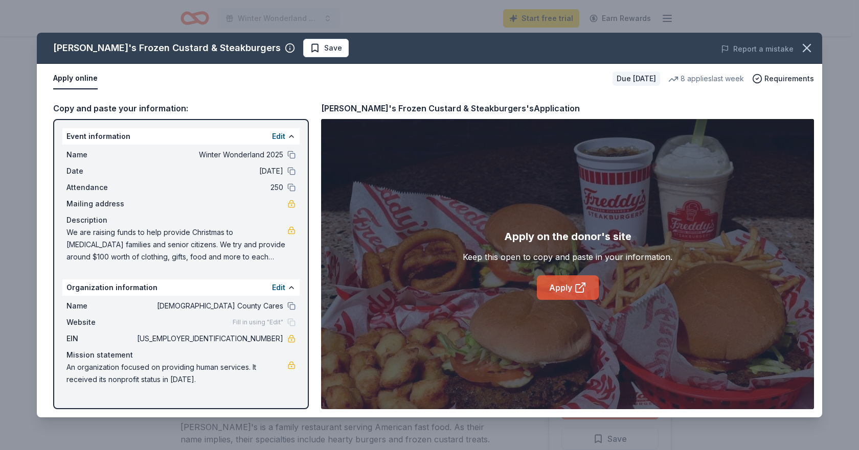
click at [586, 293] on icon at bounding box center [580, 288] width 12 height 12
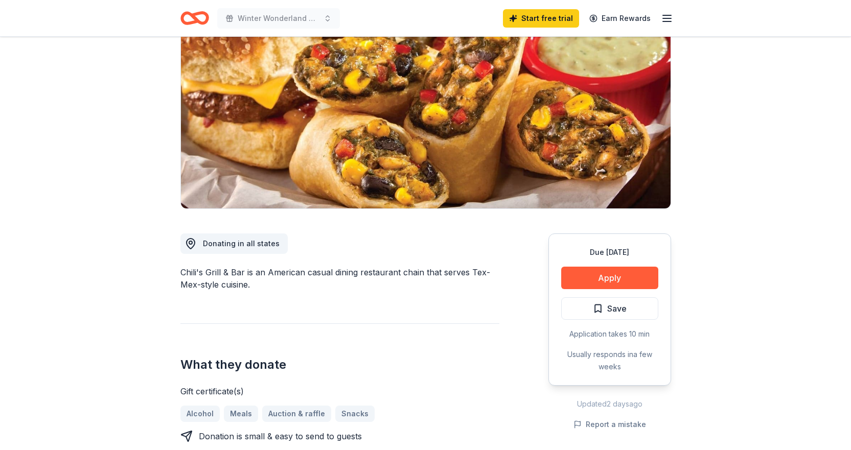
scroll to position [102, 0]
click at [608, 276] on button "Apply" at bounding box center [609, 277] width 97 height 22
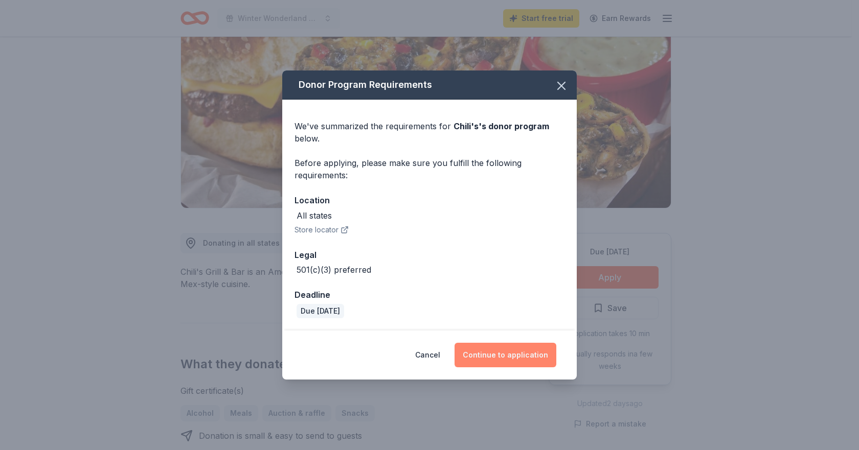
click at [502, 355] on button "Continue to application" at bounding box center [506, 355] width 102 height 25
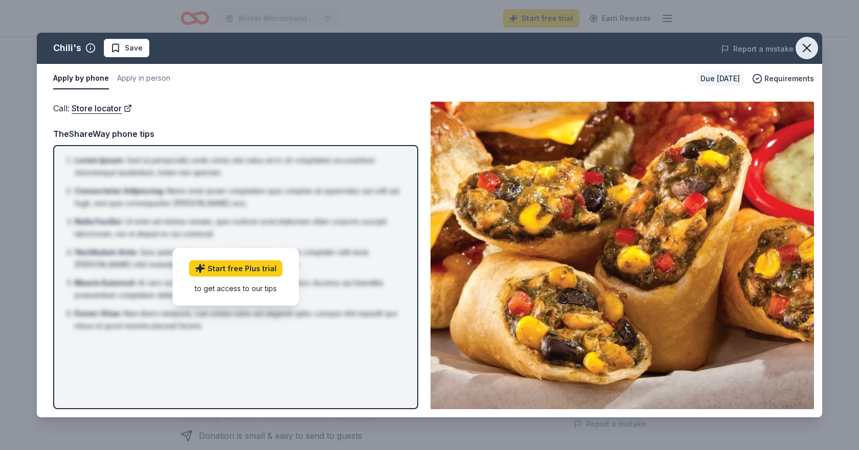
click at [809, 44] on icon "button" at bounding box center [807, 48] width 14 height 14
